Goal: Browse casually

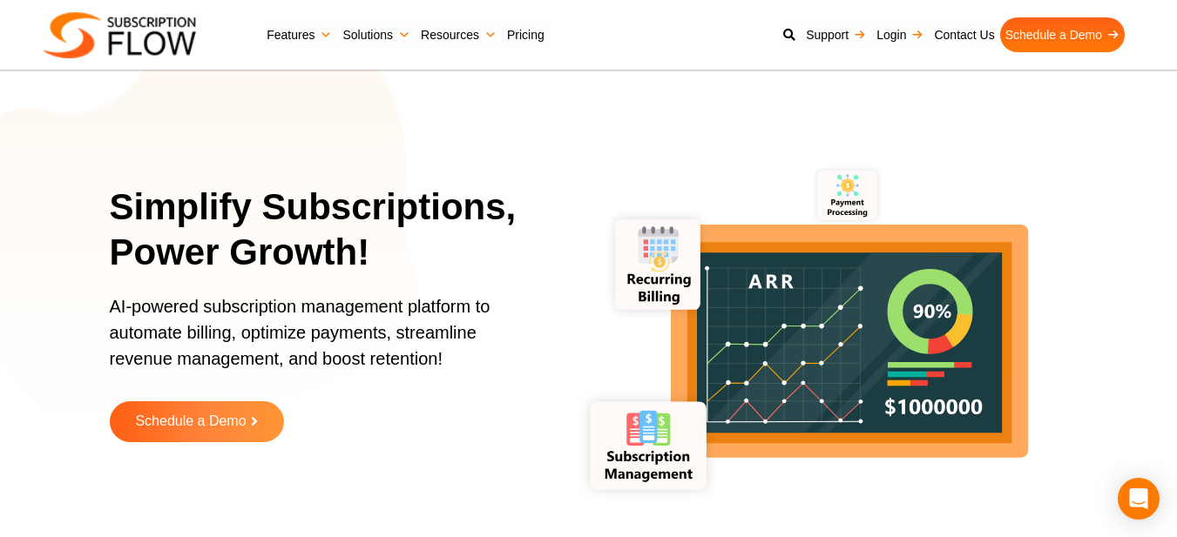
click at [745, 134] on icon "lottie-animation-container" at bounding box center [847, 327] width 566 height 566
